Goal: Task Accomplishment & Management: Manage account settings

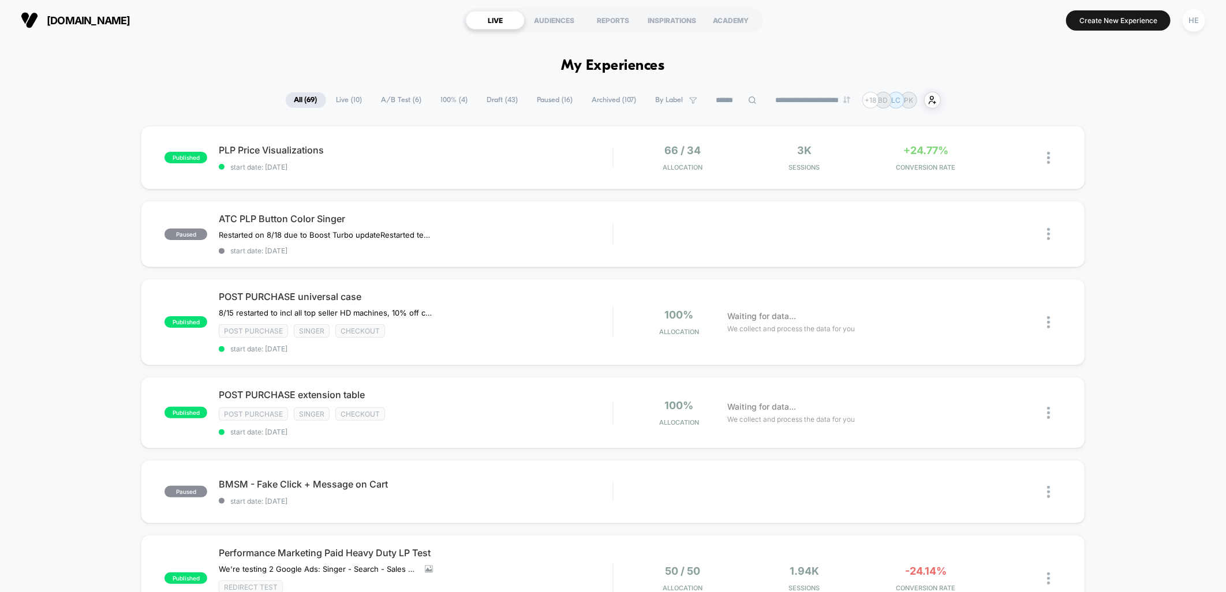
click at [331, 99] on span "Live ( 10 )" at bounding box center [349, 100] width 43 height 16
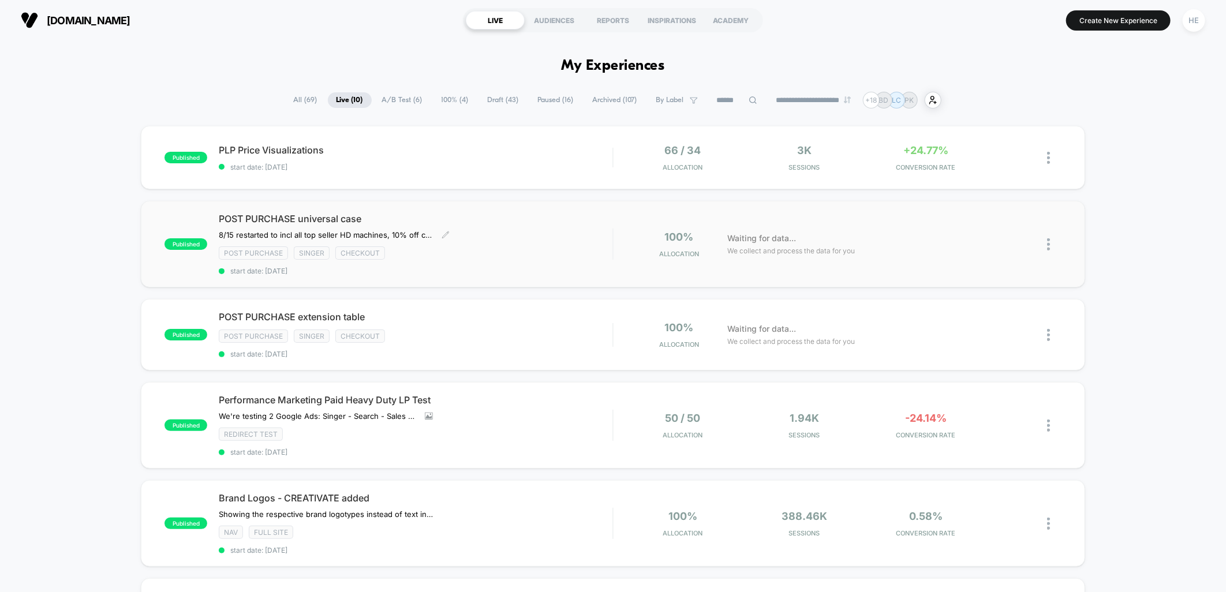
click at [542, 223] on span "POST PURCHASE universal case" at bounding box center [416, 219] width 394 height 12
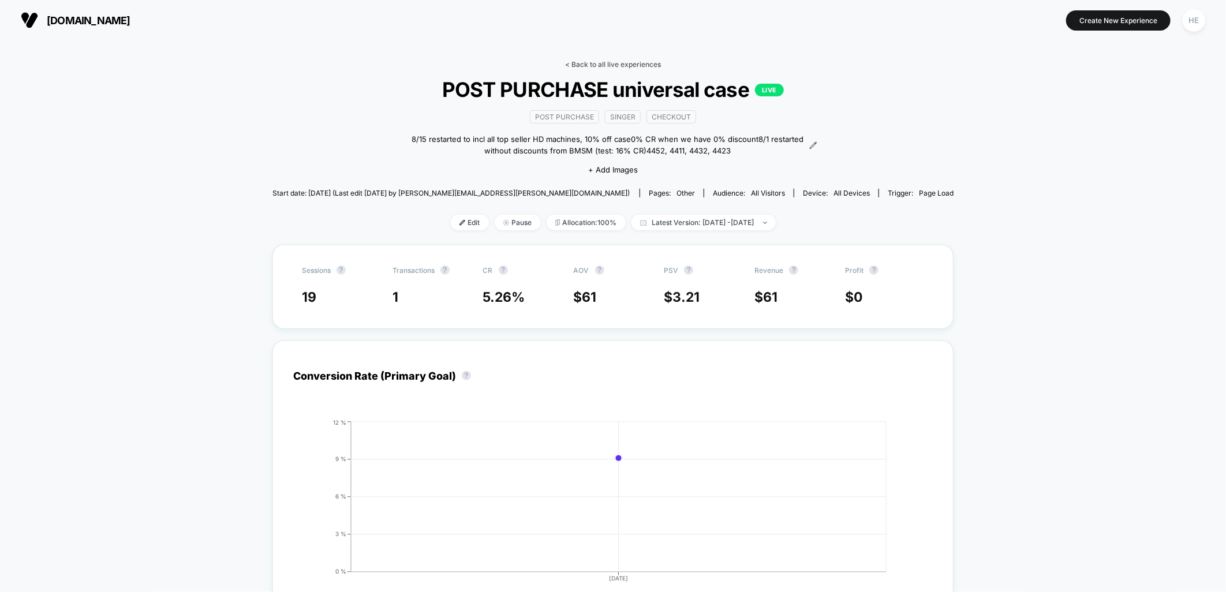
click at [588, 66] on link "< Back to all live experiences" at bounding box center [613, 64] width 96 height 9
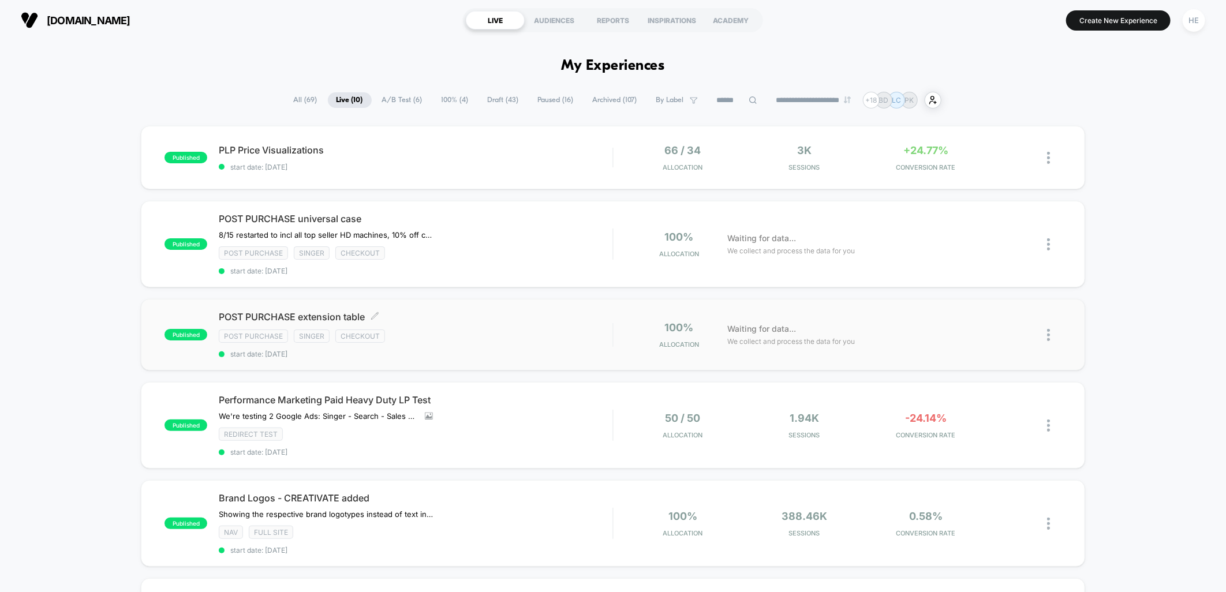
click at [492, 327] on div "POST PURCHASE extension table Click to edit experience details Click to edit ex…" at bounding box center [416, 334] width 394 height 47
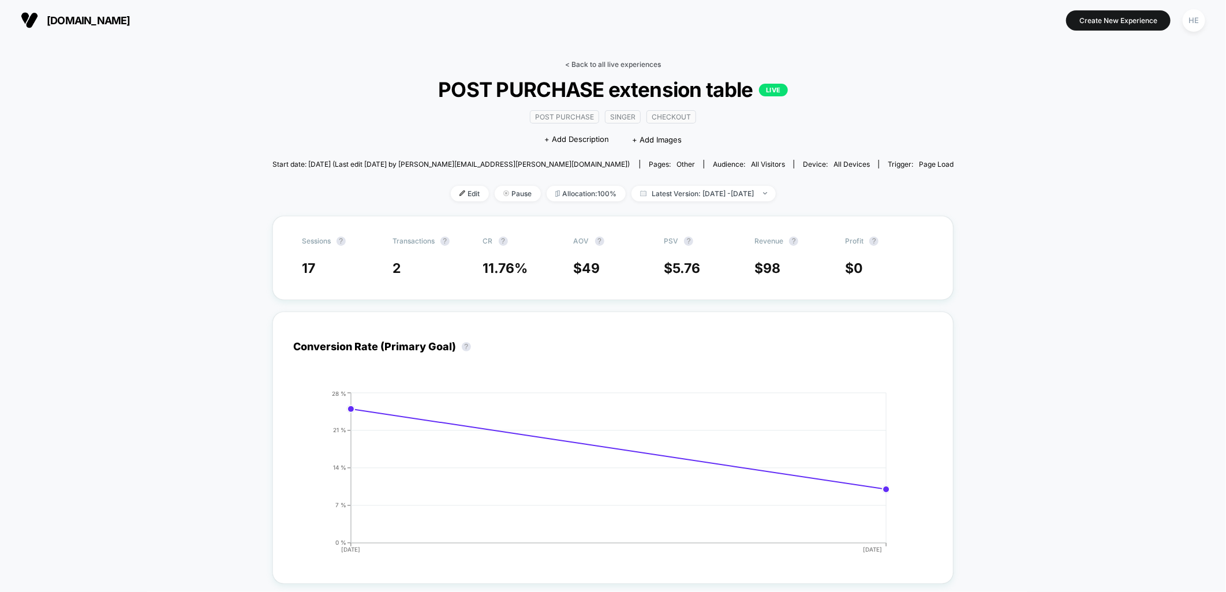
click at [574, 65] on link "< Back to all live experiences" at bounding box center [613, 64] width 96 height 9
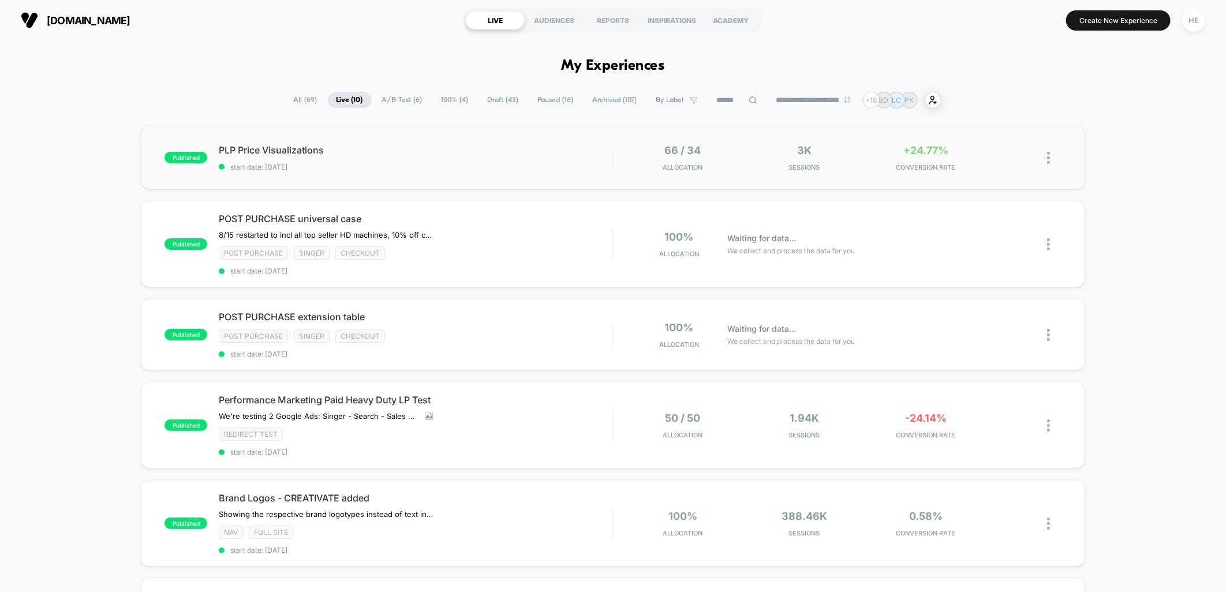
click at [557, 166] on span "start date: [DATE]" at bounding box center [416, 167] width 394 height 9
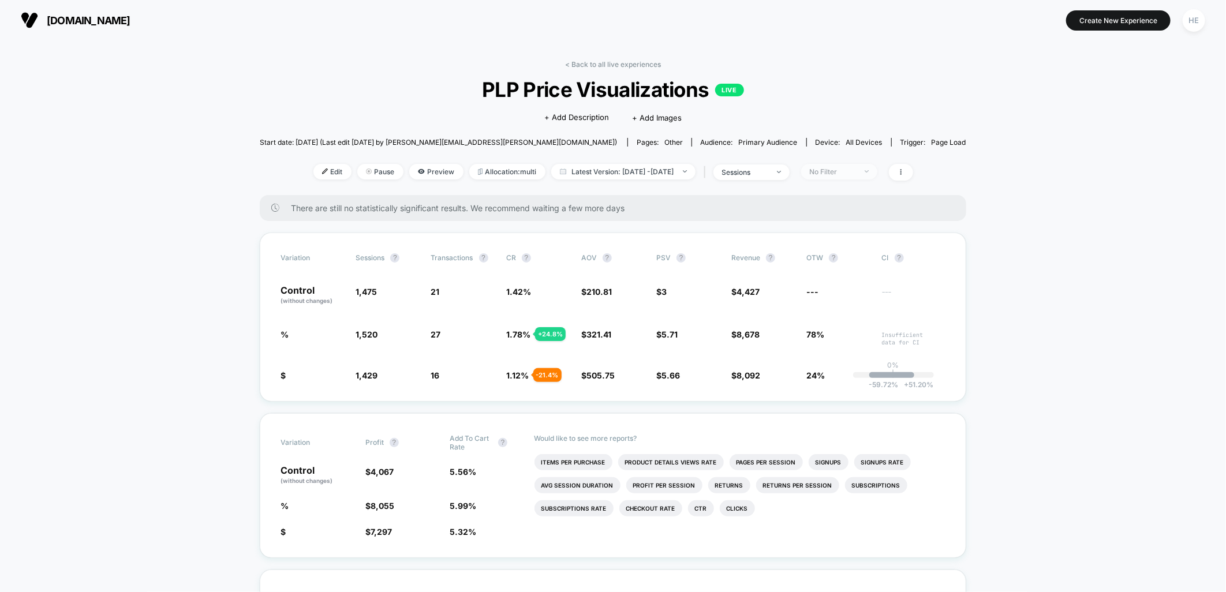
click at [852, 165] on span "No Filter" at bounding box center [839, 172] width 76 height 16
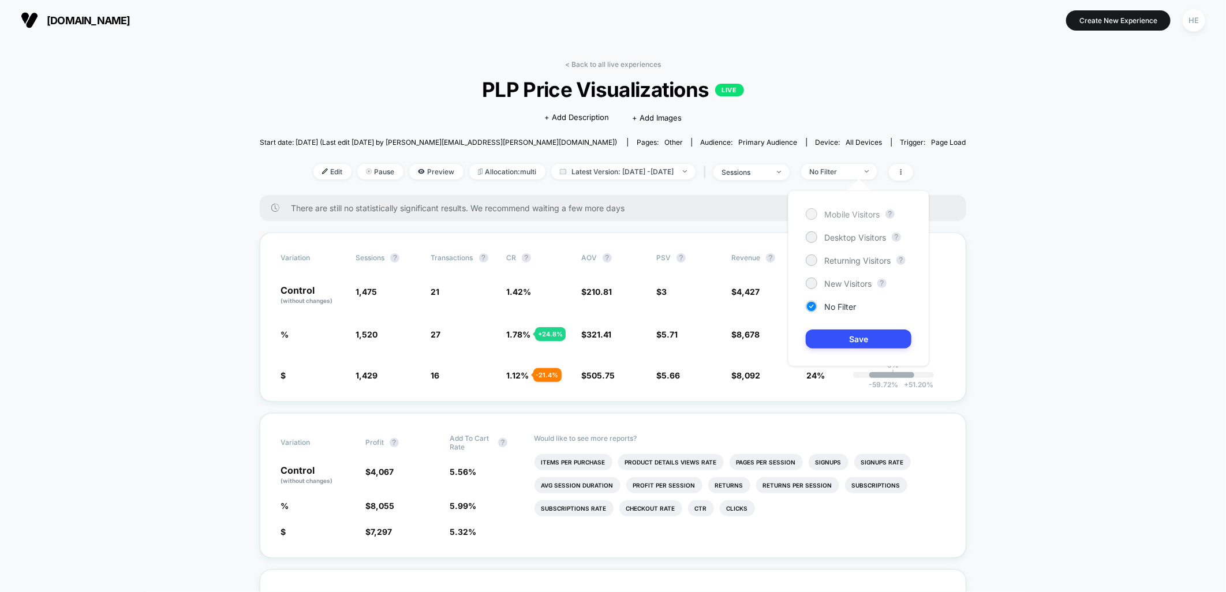
click at [864, 217] on span "Mobile Visitors" at bounding box center [851, 215] width 55 height 10
click at [856, 342] on button "Save" at bounding box center [859, 339] width 106 height 19
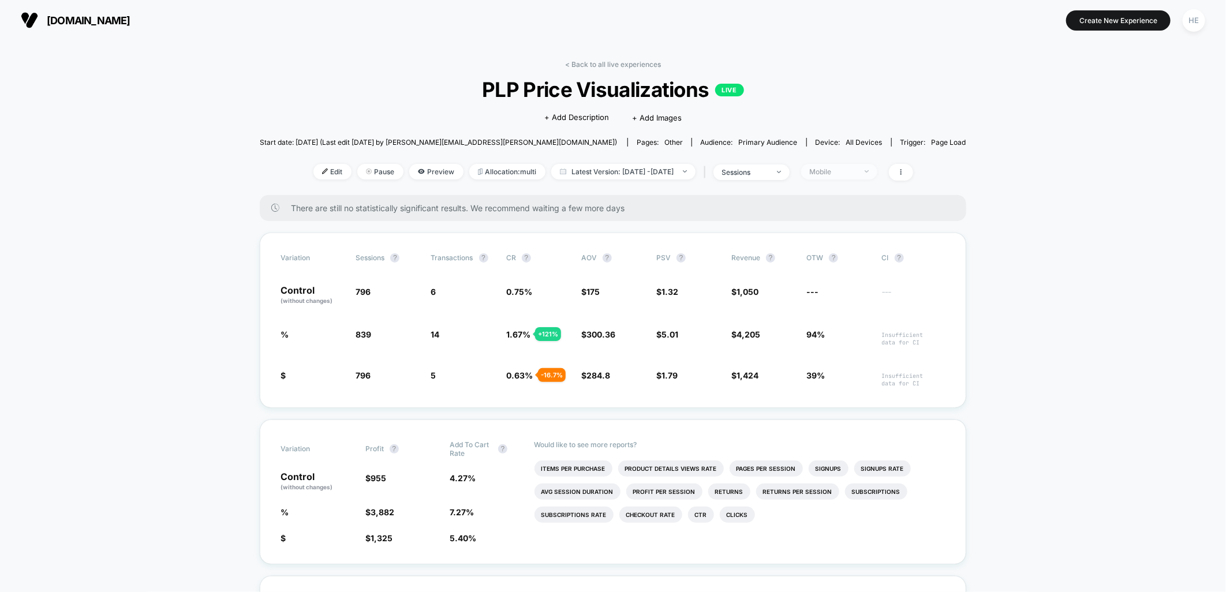
click at [872, 164] on span "Mobile" at bounding box center [839, 172] width 76 height 16
click at [853, 234] on span "Desktop Visitors" at bounding box center [855, 238] width 62 height 10
click at [846, 347] on button "Save" at bounding box center [859, 339] width 106 height 19
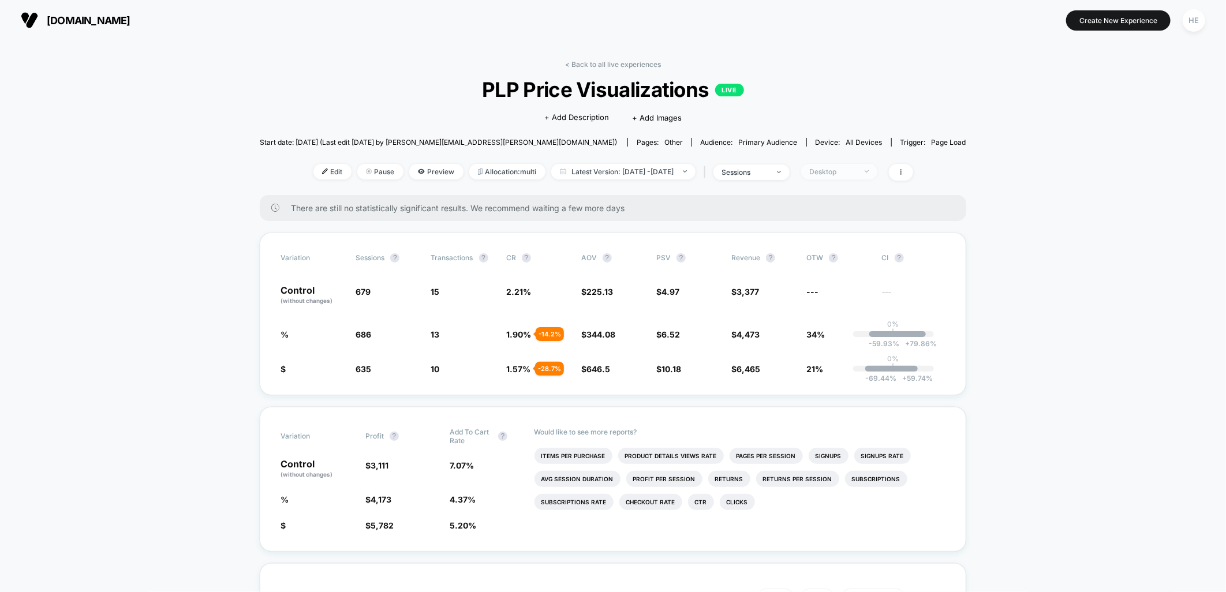
click at [856, 170] on div "Desktop" at bounding box center [833, 171] width 46 height 9
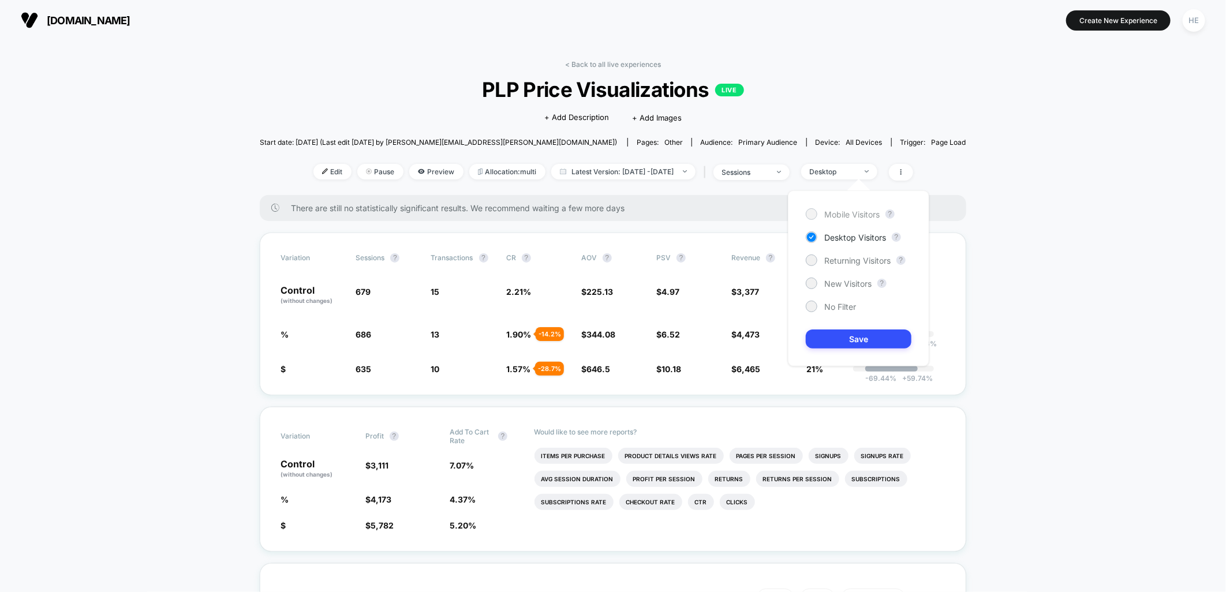
click at [862, 216] on span "Mobile Visitors" at bounding box center [851, 215] width 55 height 10
click at [842, 339] on button "Save" at bounding box center [859, 339] width 106 height 19
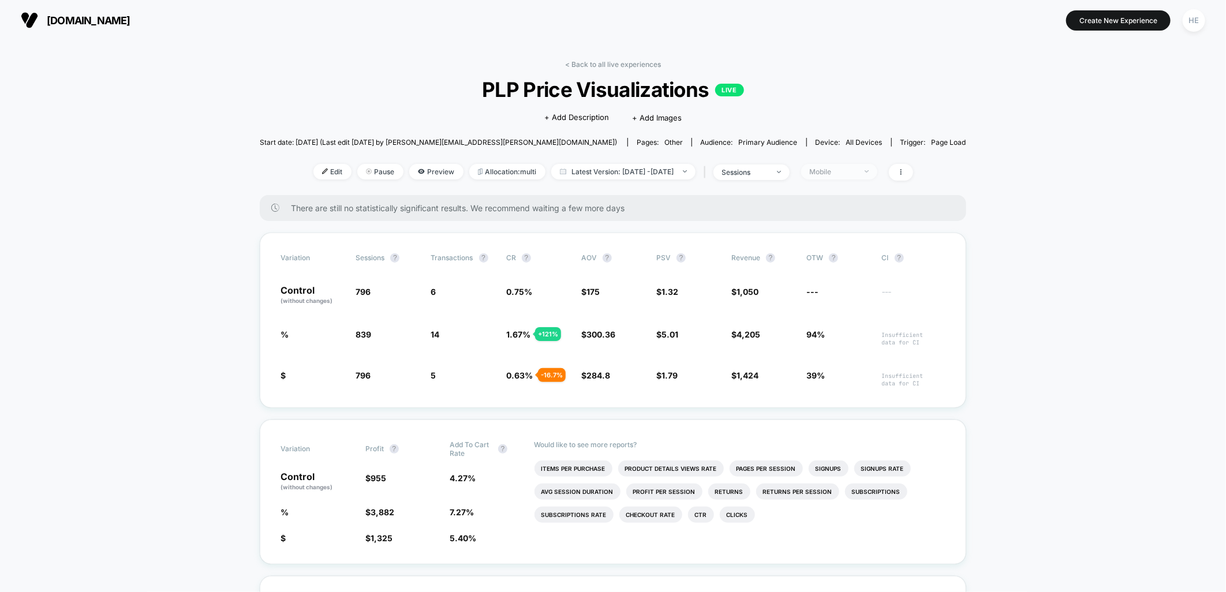
drag, startPoint x: 861, startPoint y: 169, endPoint x: 861, endPoint y: 177, distance: 8.7
click at [856, 169] on div "Mobile" at bounding box center [833, 171] width 46 height 9
click at [849, 256] on span "Returning Visitors" at bounding box center [857, 261] width 66 height 10
click at [842, 333] on button "Save" at bounding box center [859, 339] width 106 height 19
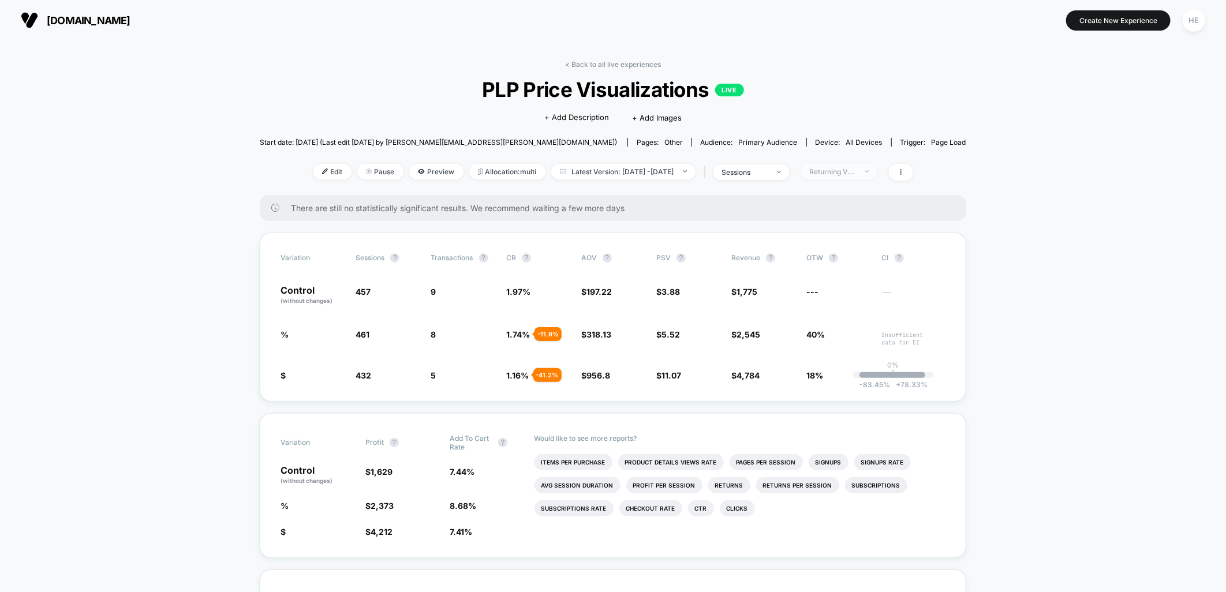
click at [856, 175] on div "Returning Visitors" at bounding box center [833, 171] width 46 height 9
click at [848, 287] on span "New Visitors" at bounding box center [847, 284] width 47 height 10
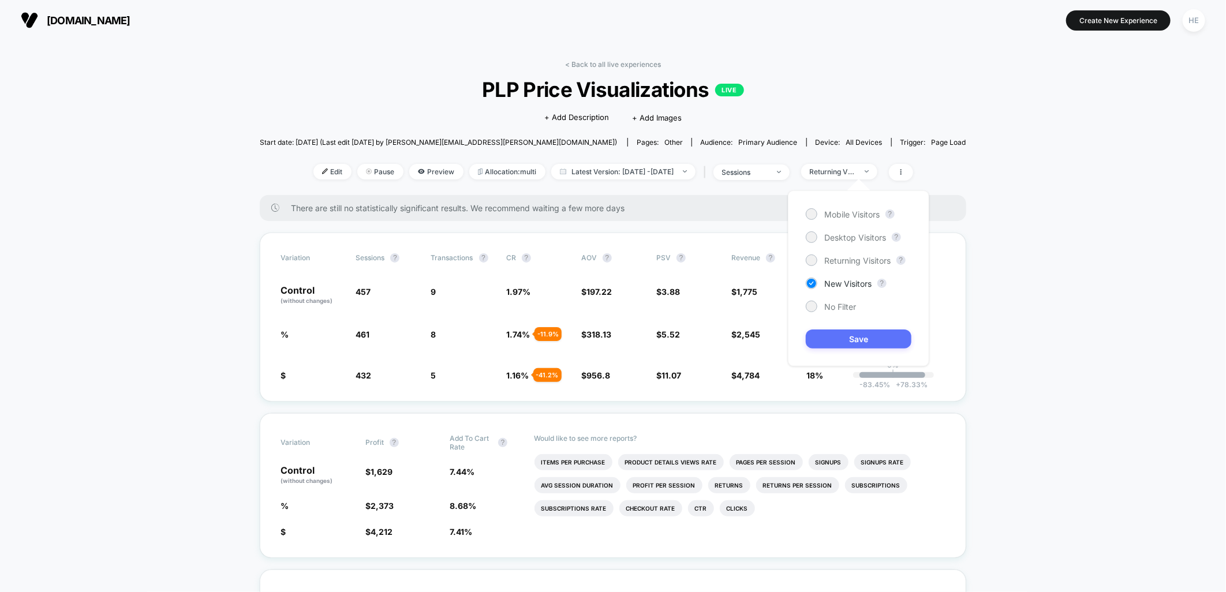
click at [849, 345] on button "Save" at bounding box center [859, 339] width 106 height 19
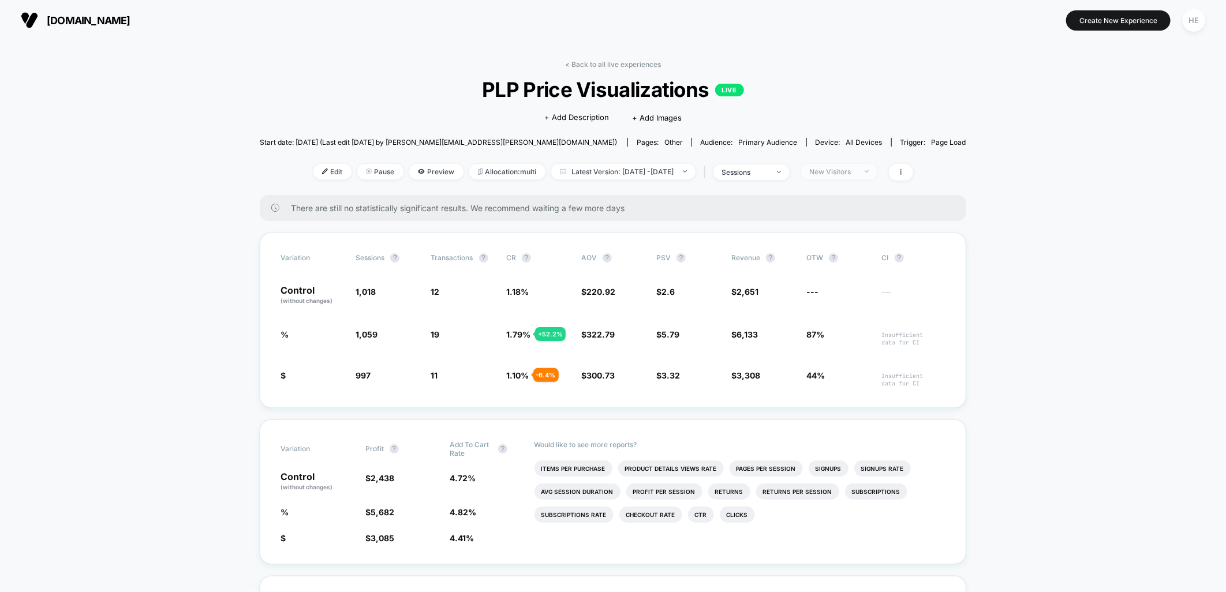
click at [863, 179] on span "New Visitors" at bounding box center [839, 172] width 76 height 16
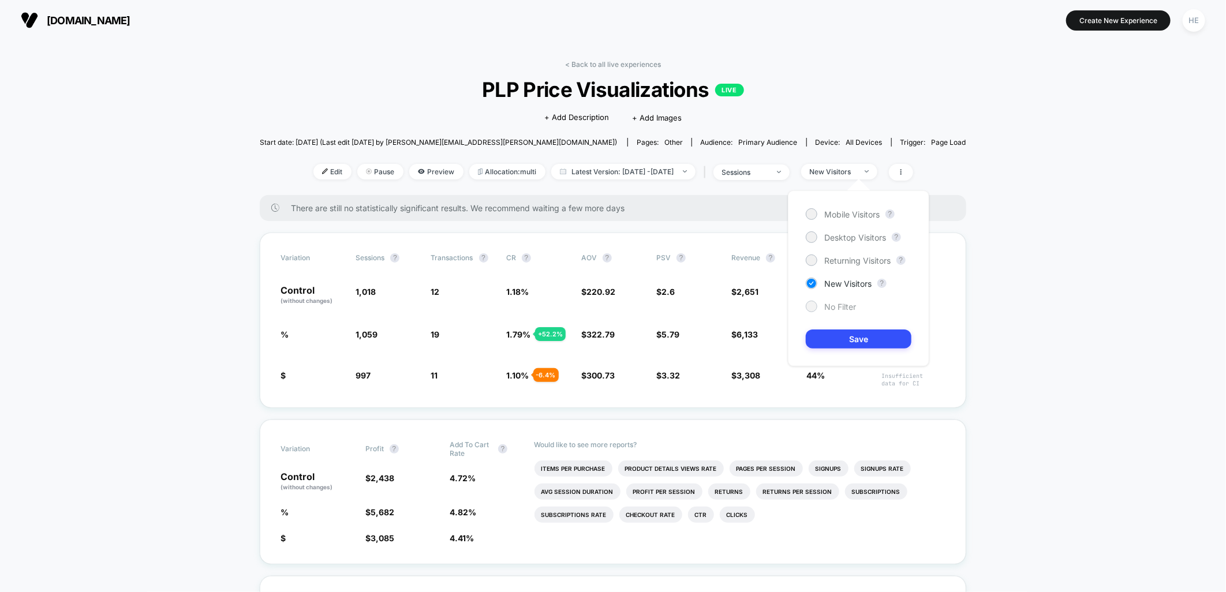
click at [842, 307] on span "No Filter" at bounding box center [840, 307] width 32 height 10
click at [856, 342] on button "Save" at bounding box center [859, 339] width 106 height 19
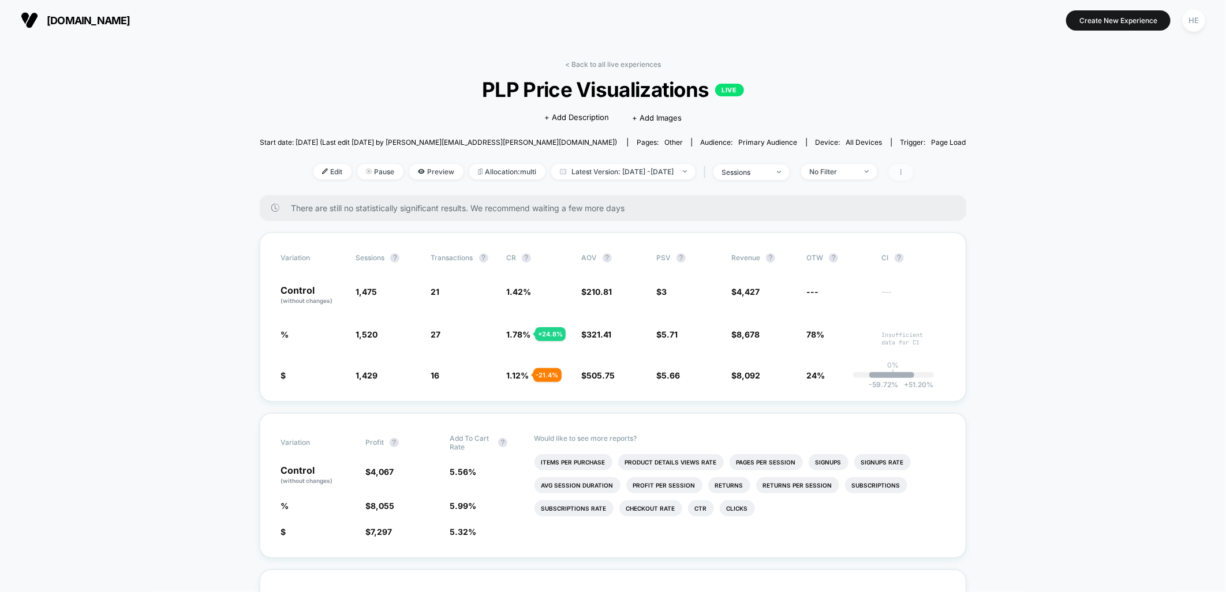
click at [905, 169] on icon at bounding box center [901, 172] width 7 height 7
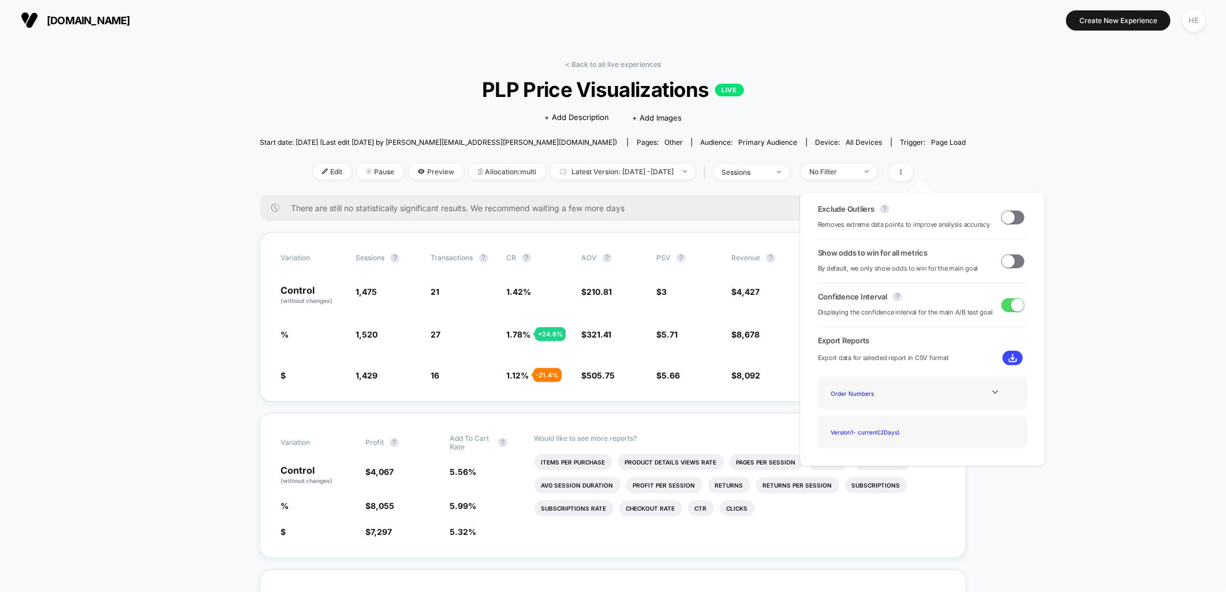
click at [1011, 220] on span at bounding box center [1013, 218] width 23 height 14
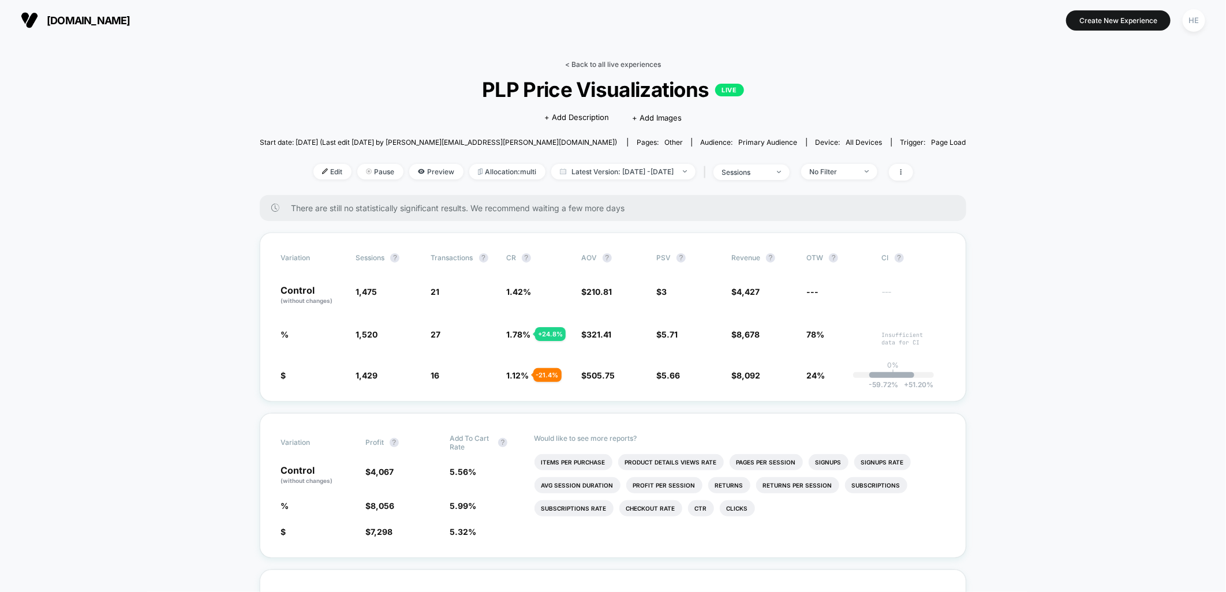
click at [608, 67] on link "< Back to all live experiences" at bounding box center [613, 64] width 96 height 9
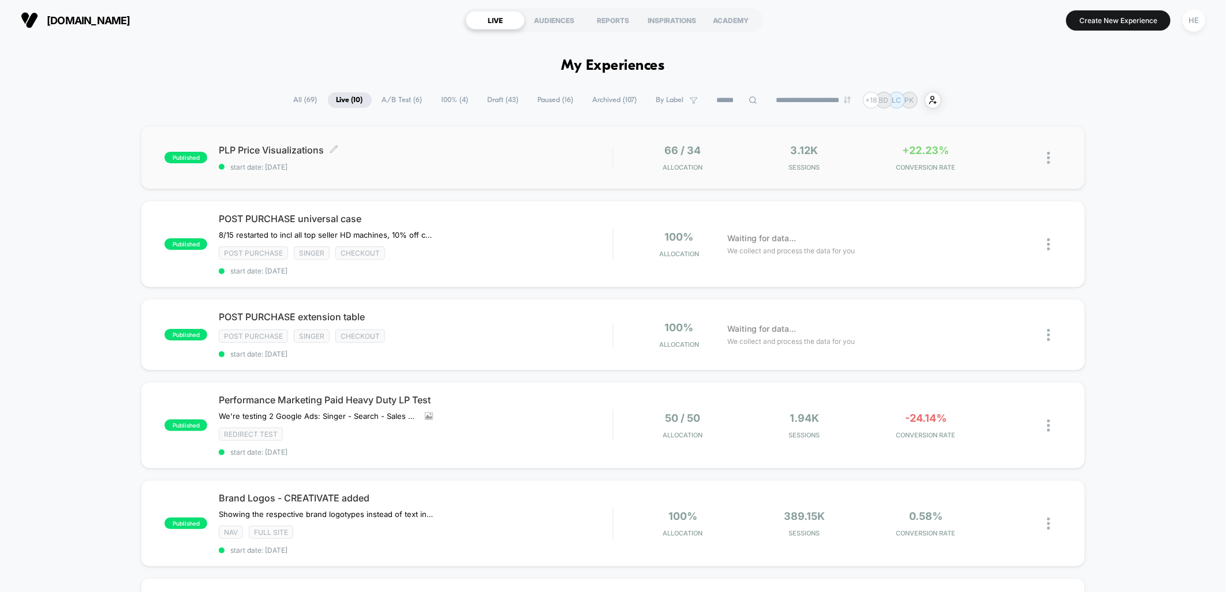
click at [529, 154] on span "PLP Price Visualizations Click to edit experience details" at bounding box center [416, 150] width 394 height 12
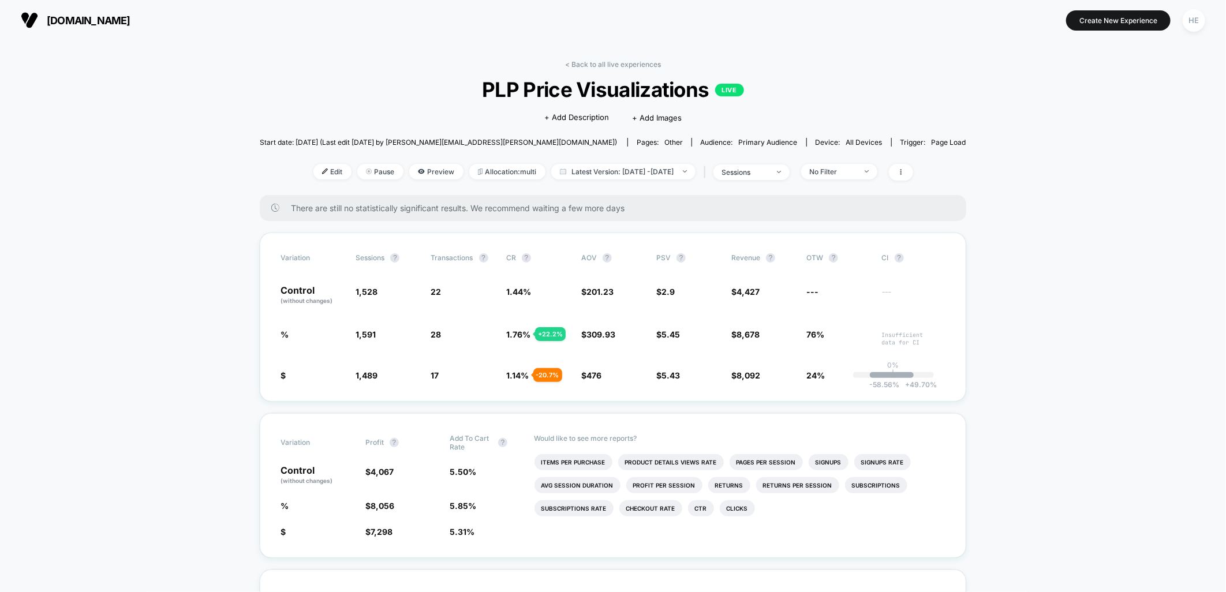
drag, startPoint x: 1094, startPoint y: 176, endPoint x: 853, endPoint y: 95, distance: 254.0
click at [568, 62] on link "< Back to all live experiences" at bounding box center [613, 64] width 96 height 9
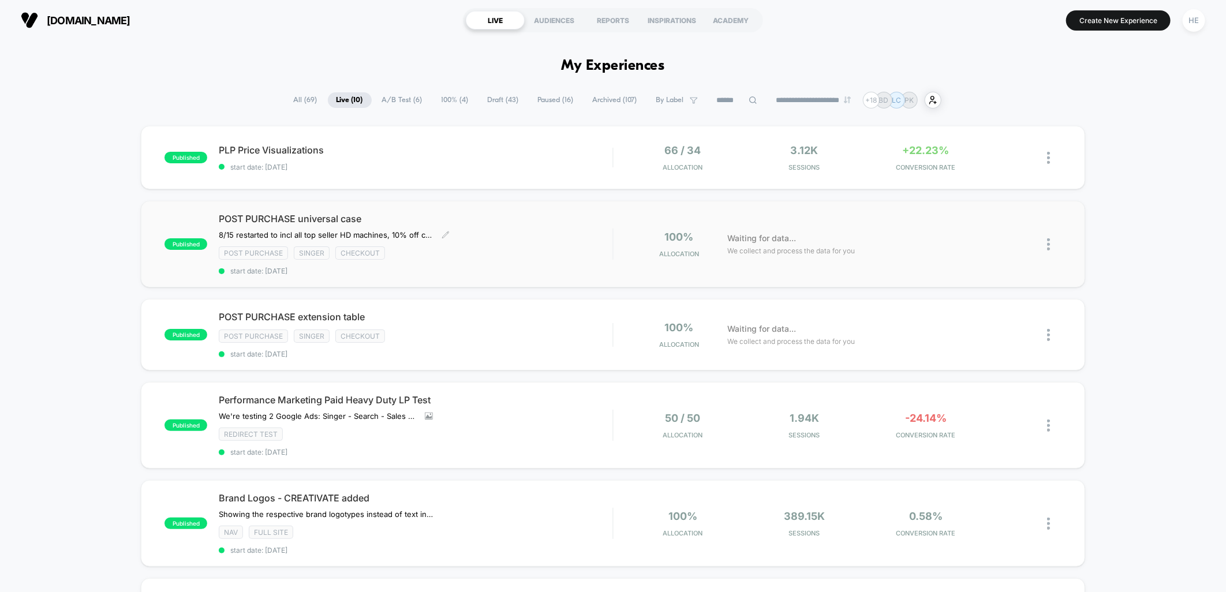
click at [524, 242] on div "POST PURCHASE universal case 8/15 restarted to incl all top seller HD machines,…" at bounding box center [416, 244] width 394 height 62
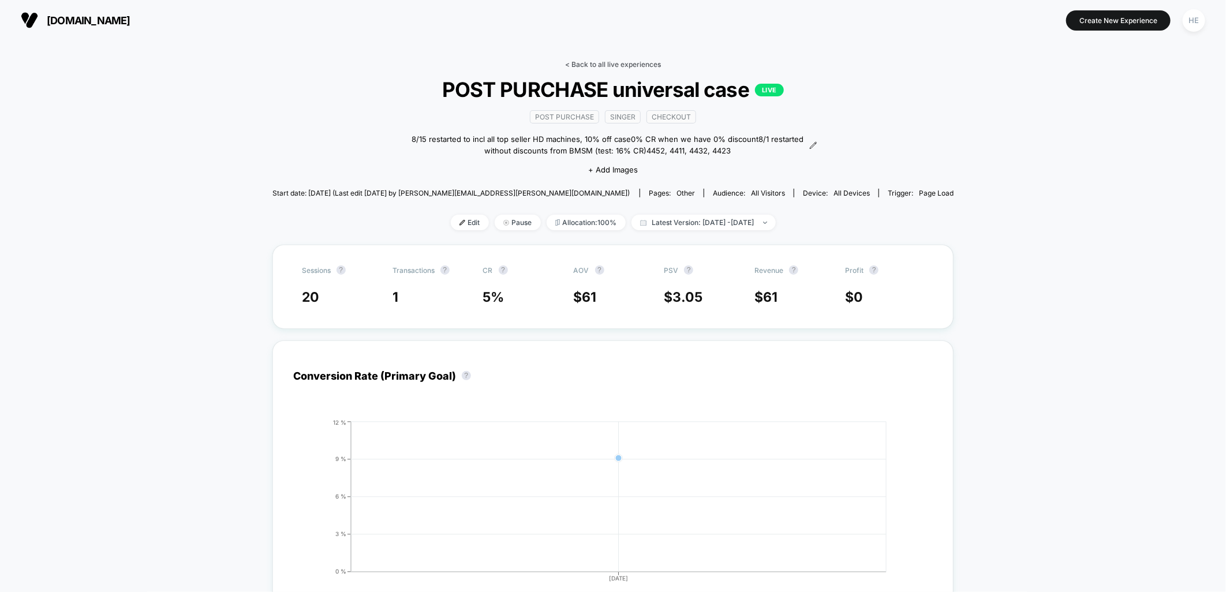
click at [587, 62] on link "< Back to all live experiences" at bounding box center [613, 64] width 96 height 9
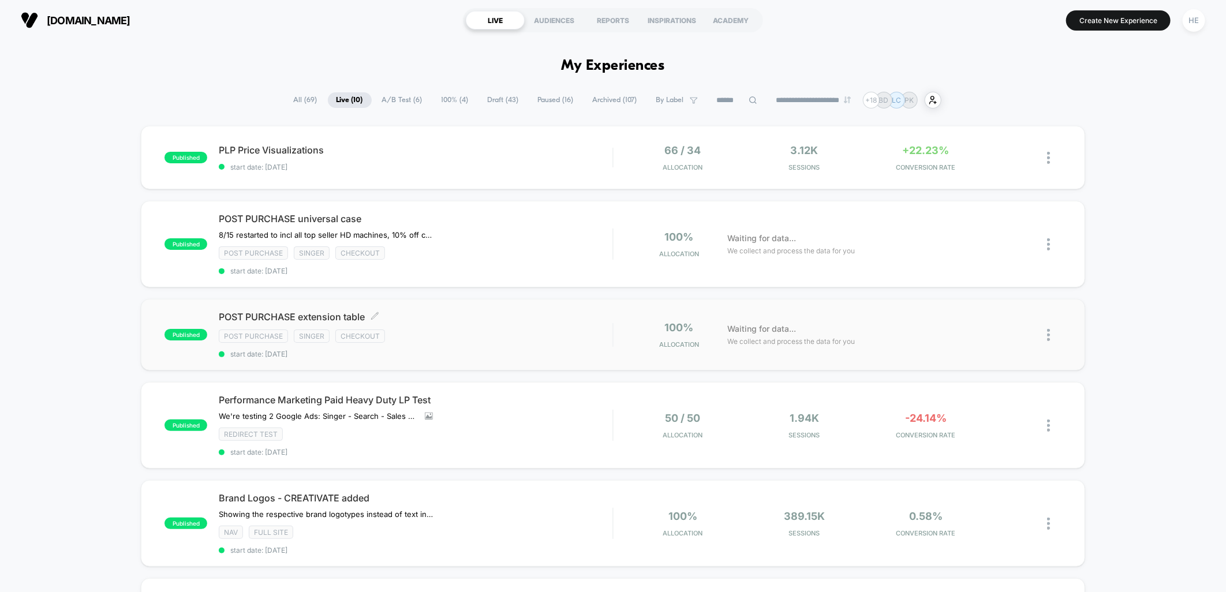
click at [553, 314] on span "POST PURCHASE extension table Click to edit experience details" at bounding box center [416, 317] width 394 height 12
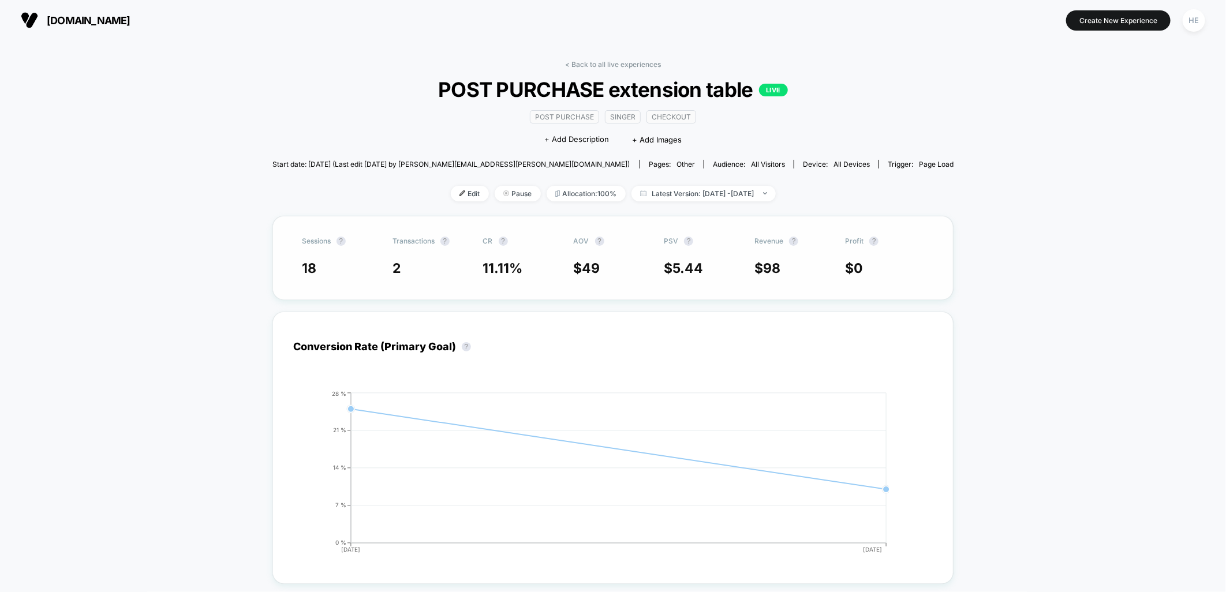
drag, startPoint x: 494, startPoint y: 271, endPoint x: 517, endPoint y: 267, distance: 23.0
click at [517, 267] on div "18 2 11.11 % $ 49 $ 5.44 $ 98 $ 0" at bounding box center [613, 268] width 623 height 16
